Goal: Transaction & Acquisition: Purchase product/service

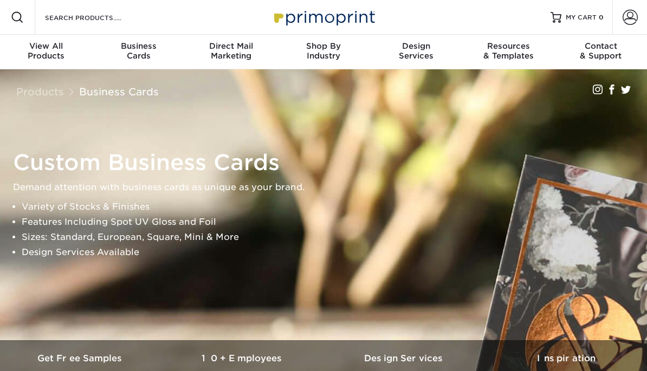
click at [141, 52] on div "Business Cards" at bounding box center [139, 50] width 93 height 19
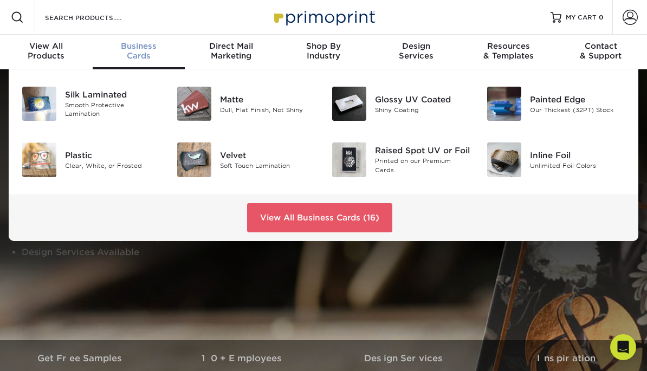
click at [364, 108] on img at bounding box center [349, 104] width 34 height 34
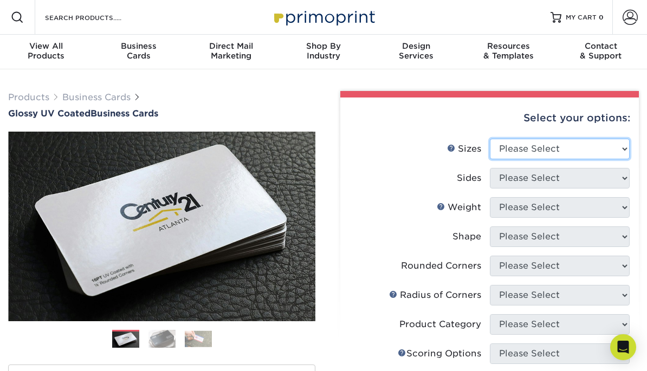
click at [624, 146] on select "Please Select 1.5" x 3.5" - Mini 1.75" x 3.5" - Mini 2" x 2" - Square 2" x 3" -…" at bounding box center [560, 149] width 140 height 21
select select "2.00x3.50"
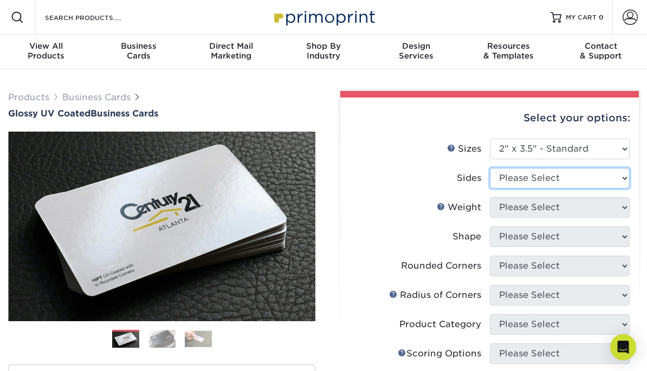
click at [622, 175] on select "Please Select Print Both Sides Print Front Only" at bounding box center [560, 178] width 140 height 21
select select "13abbda7-1d64-4f25-8bb2-c179b224825d"
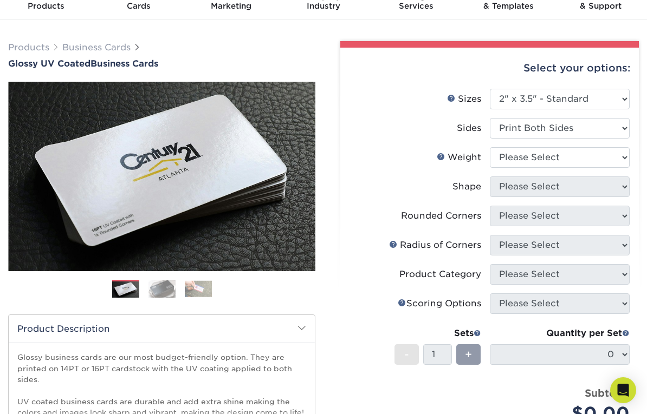
scroll to position [51, 0]
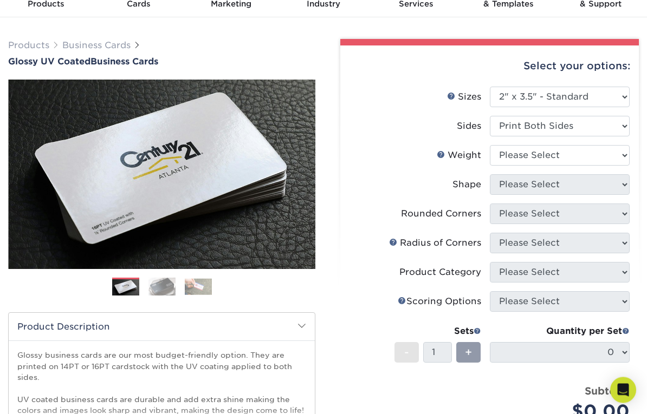
click at [458, 212] on div "Rounded Corners" at bounding box center [441, 214] width 80 height 13
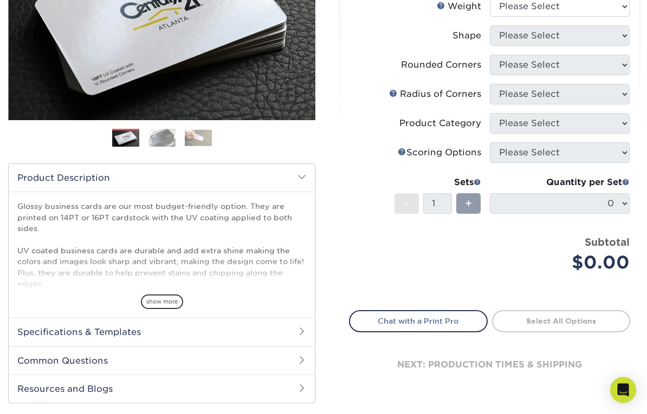
scroll to position [201, 0]
click at [467, 201] on span "+" at bounding box center [468, 203] width 7 height 16
click at [465, 200] on span "+" at bounding box center [468, 203] width 7 height 16
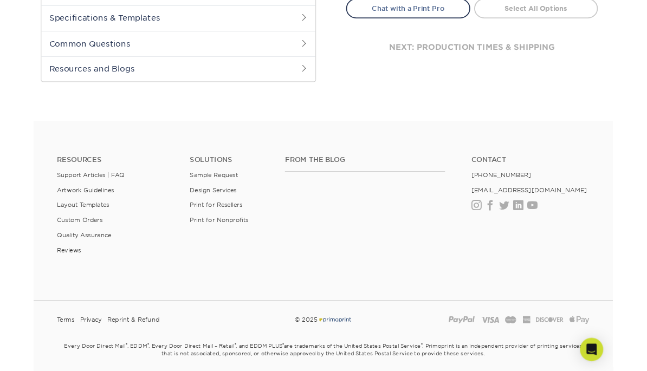
scroll to position [310, 0]
